Goal: Transaction & Acquisition: Purchase product/service

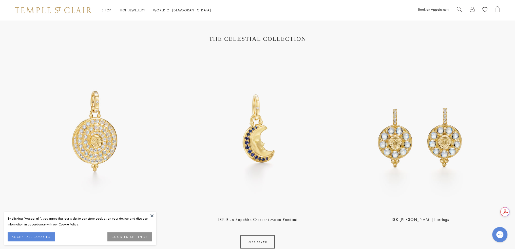
click at [150, 217] on button at bounding box center [152, 216] width 8 height 8
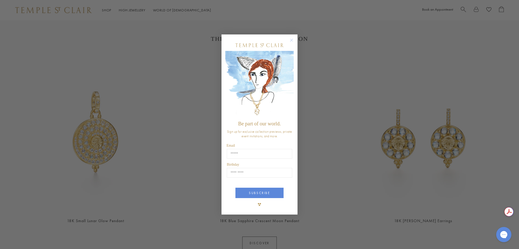
click at [293, 40] on circle "Close dialog" at bounding box center [292, 40] width 6 height 6
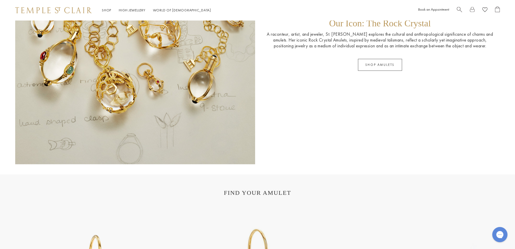
scroll to position [913, 0]
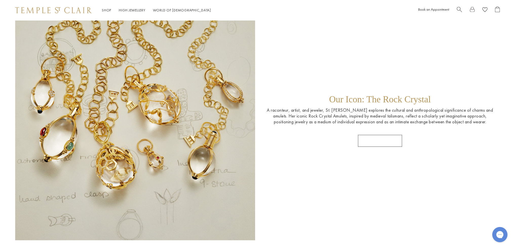
click at [375, 141] on link "SHOP AMULETS" at bounding box center [380, 141] width 44 height 12
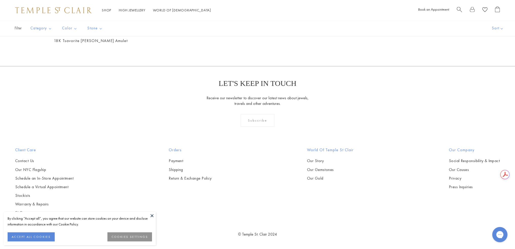
scroll to position [1318, 0]
click at [0, 0] on img at bounding box center [0, 0] width 0 height 0
